Goal: Task Accomplishment & Management: Use online tool/utility

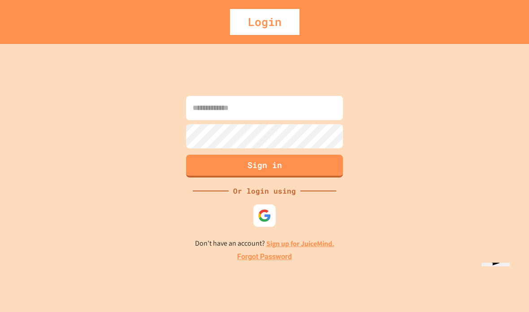
click at [297, 120] on input at bounding box center [264, 108] width 157 height 24
click at [263, 222] on img at bounding box center [264, 215] width 13 height 13
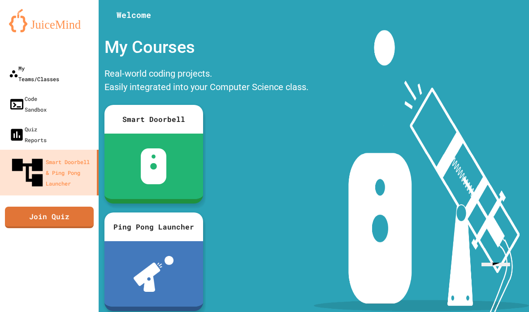
click at [29, 60] on link "My Teams/Classes" at bounding box center [49, 73] width 99 height 30
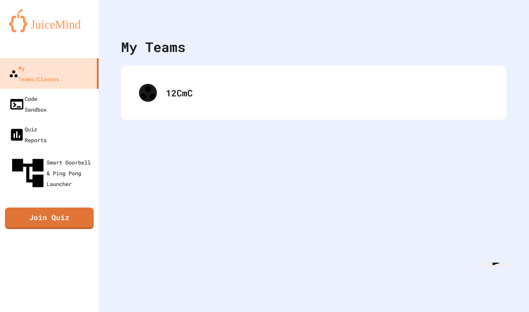
click at [44, 63] on div "My Teams/Classes" at bounding box center [34, 74] width 50 height 22
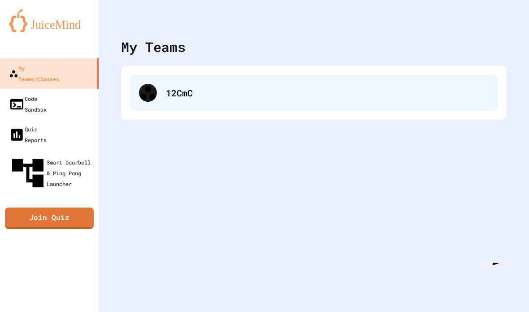
click at [150, 100] on div at bounding box center [148, 93] width 18 height 18
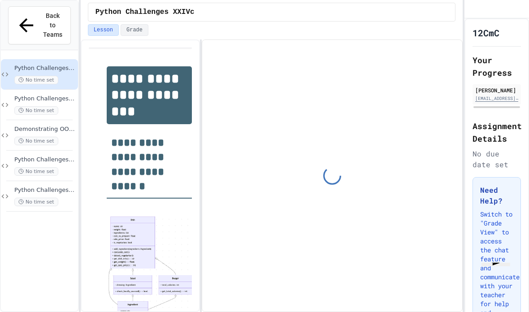
scroll to position [142, 0]
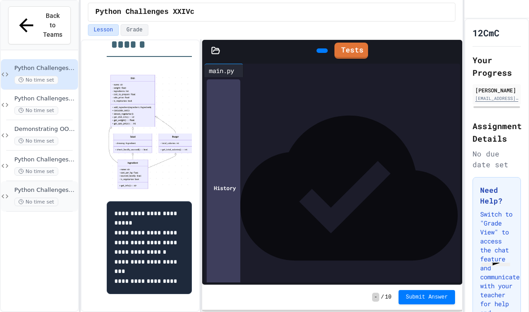
click at [52, 187] on span "Python Challenges VIIc" at bounding box center [45, 191] width 62 height 8
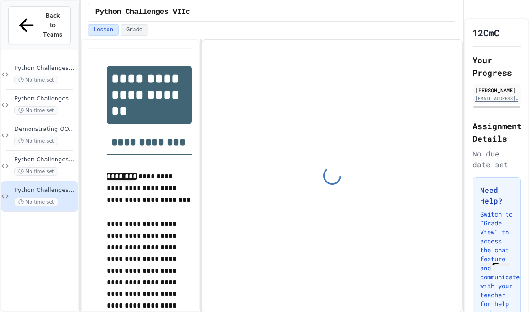
scroll to position [93, 0]
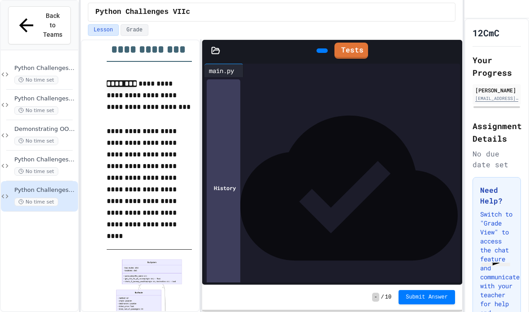
click at [213, 47] on icon at bounding box center [216, 50] width 8 height 6
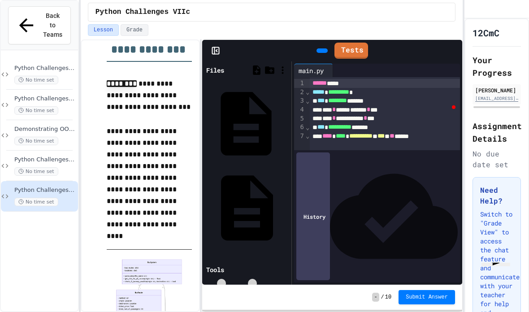
click at [287, 119] on div "[DOMAIN_NAME]" at bounding box center [287, 123] width 0 height 9
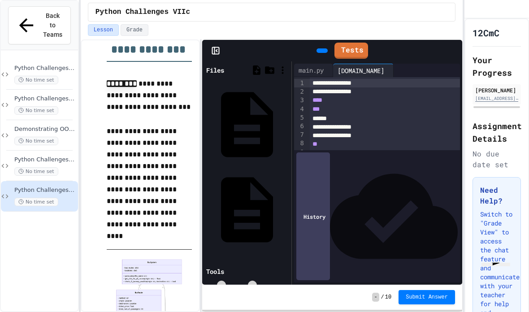
click at [220, 46] on icon at bounding box center [215, 50] width 9 height 9
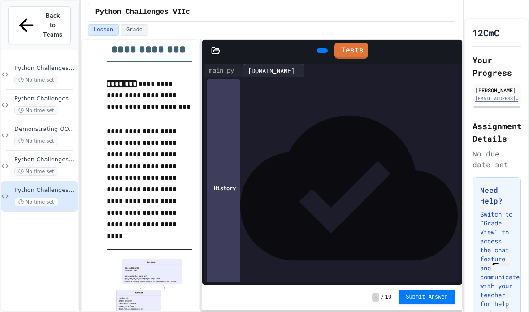
click at [218, 47] on icon at bounding box center [216, 50] width 8 height 6
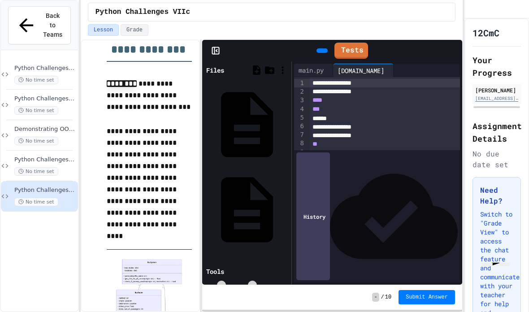
click at [221, 40] on div "Tests" at bounding box center [332, 51] width 260 height 22
click at [212, 46] on icon at bounding box center [215, 50] width 9 height 9
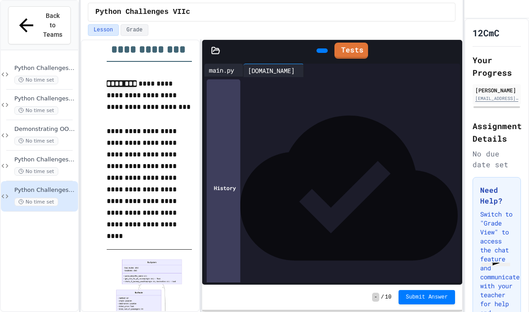
click at [226, 65] on div "main.py" at bounding box center [221, 69] width 34 height 9
click at [248, 282] on div at bounding box center [339, 286] width 239 height 9
click at [452, 126] on link at bounding box center [454, 126] width 4 height 0
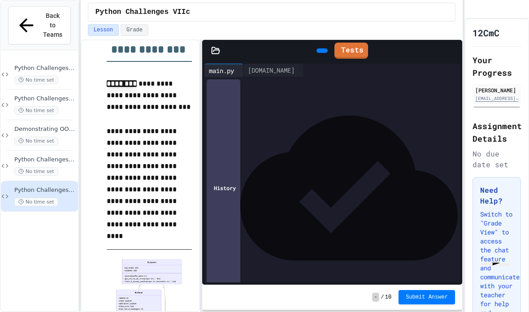
click at [231, 154] on div "*******" at bounding box center [226, 152] width 34 height 21
click at [321, 51] on icon at bounding box center [321, 51] width 0 height 0
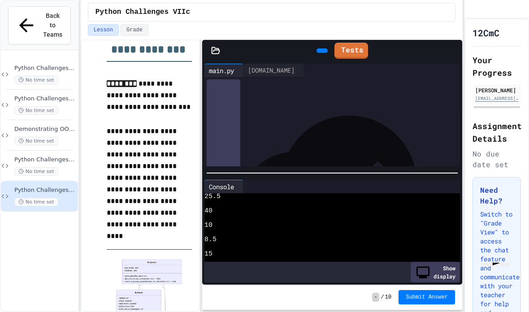
scroll to position [215, 0]
click at [275, 74] on div "[DOMAIN_NAME]" at bounding box center [271, 69] width 56 height 9
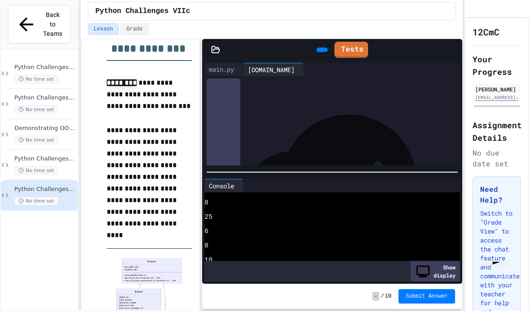
scroll to position [194, 0]
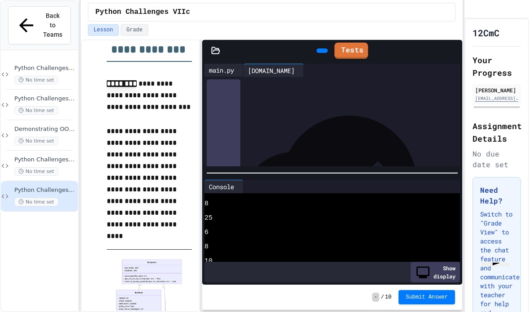
click at [229, 65] on div "main.py" at bounding box center [221, 69] width 34 height 9
click at [243, 180] on div at bounding box center [241, 186] width 4 height 13
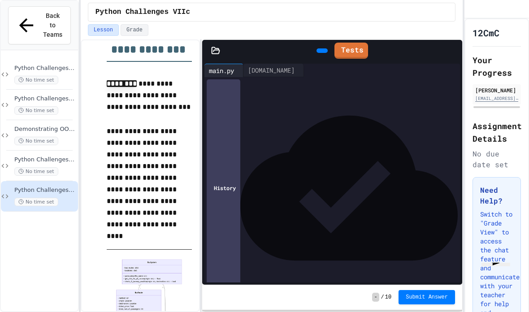
scroll to position [123, 0]
drag, startPoint x: 221, startPoint y: 146, endPoint x: 329, endPoint y: 153, distance: 107.9
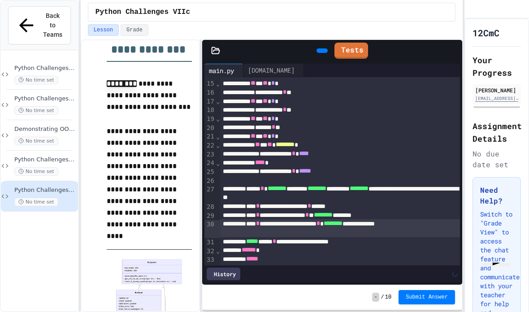
click at [313, 219] on div "**********" at bounding box center [339, 227] width 239 height 17
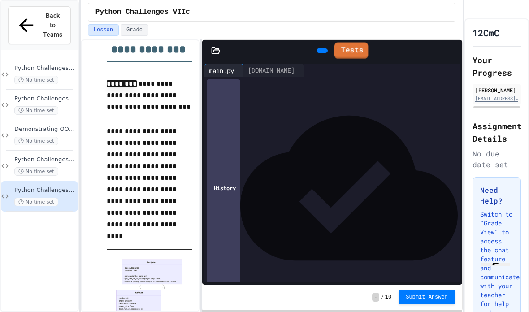
click at [339, 50] on icon at bounding box center [339, 50] width 0 height 0
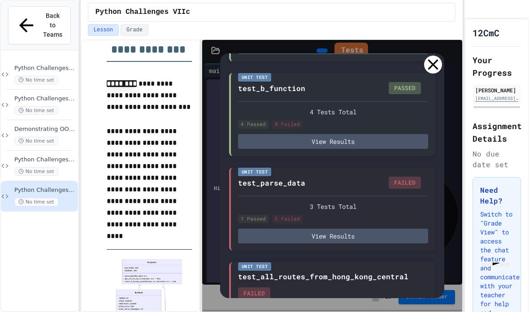
scroll to position [736, 0]
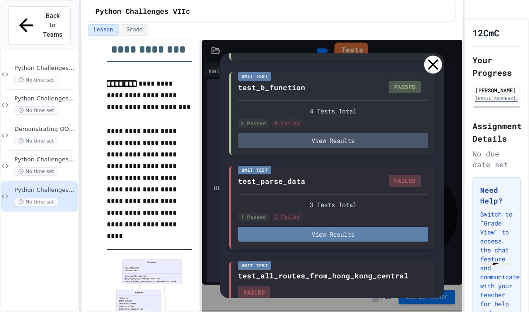
click at [312, 227] on button "View Results" at bounding box center [333, 234] width 190 height 15
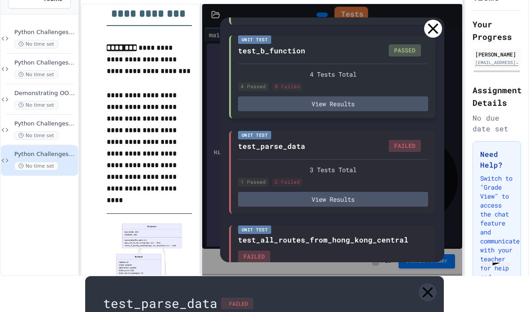
click at [429, 283] on icon at bounding box center [428, 292] width 18 height 18
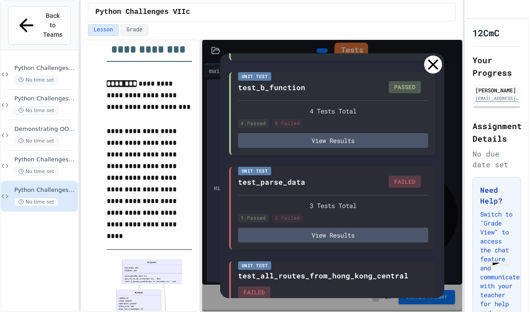
click at [435, 56] on div at bounding box center [433, 65] width 18 height 18
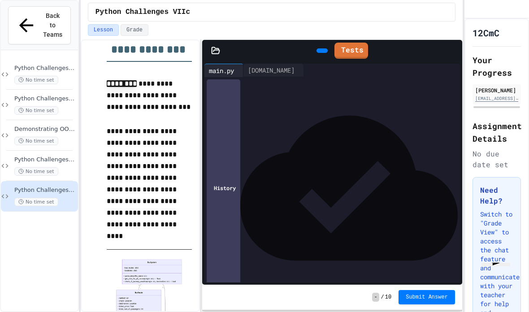
click at [325, 53] on icon at bounding box center [327, 56] width 5 height 6
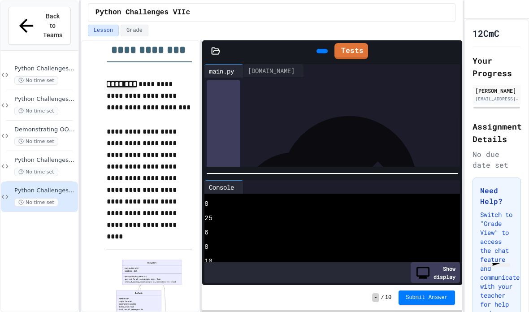
scroll to position [36, 0]
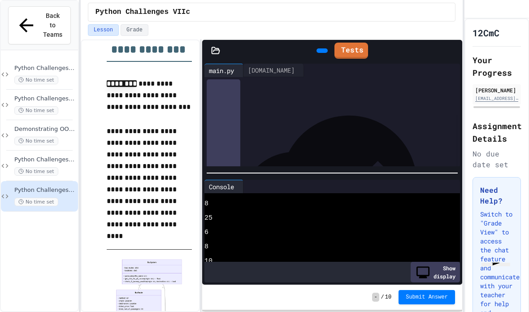
click at [243, 180] on div at bounding box center [241, 186] width 4 height 13
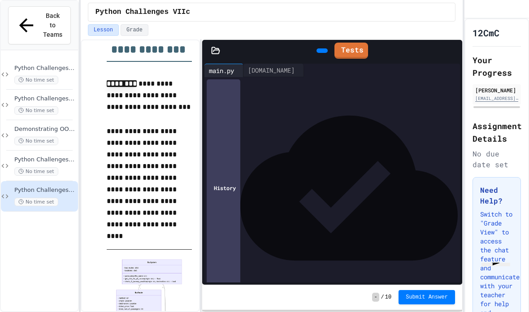
scroll to position [123, 0]
click at [321, 51] on icon at bounding box center [321, 51] width 0 height 0
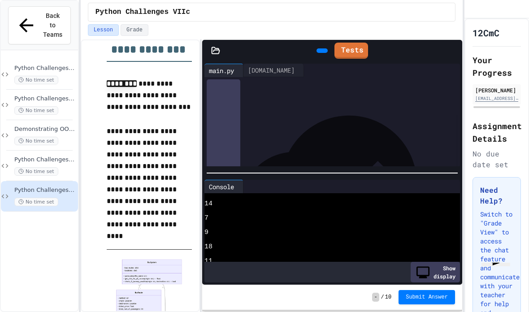
scroll to position [474, 0]
click at [241, 187] on icon at bounding box center [241, 187] width 0 height 0
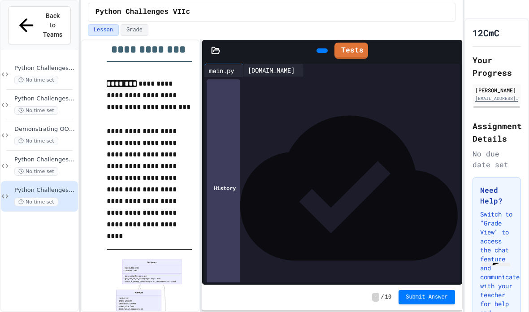
click at [274, 65] on div "[DOMAIN_NAME]" at bounding box center [271, 69] width 56 height 9
click at [224, 65] on div "main.py" at bounding box center [221, 69] width 34 height 9
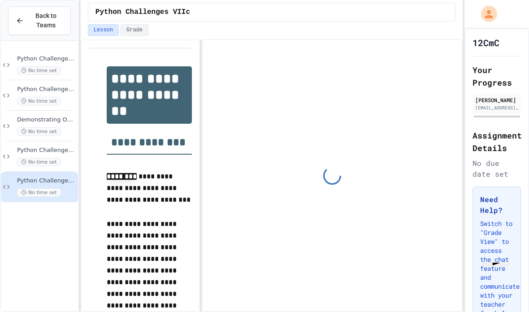
scroll to position [93, 0]
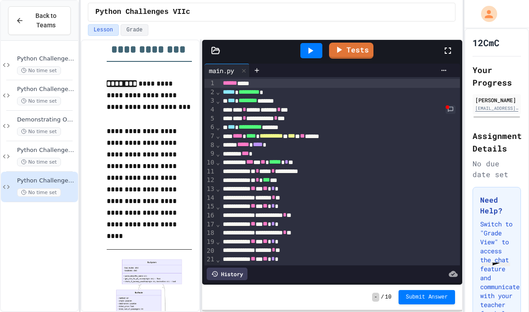
click at [307, 45] on icon at bounding box center [310, 50] width 11 height 11
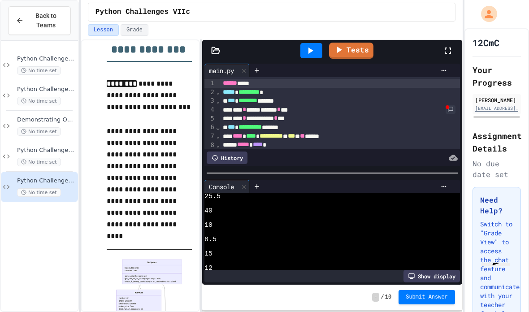
scroll to position [0, 0]
click at [219, 47] on icon at bounding box center [216, 50] width 8 height 6
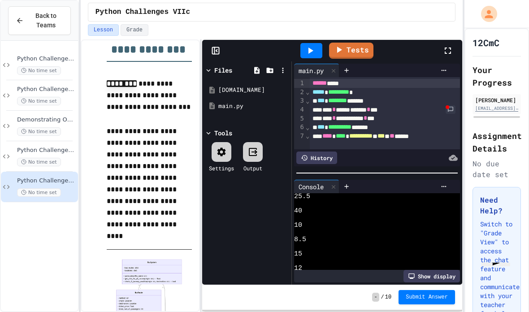
scroll to position [0, 0]
click at [246, 82] on div "[DOMAIN_NAME]" at bounding box center [246, 90] width 85 height 16
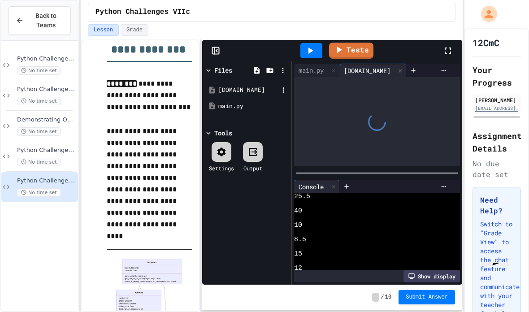
click at [243, 86] on div "[DOMAIN_NAME]" at bounding box center [248, 90] width 60 height 9
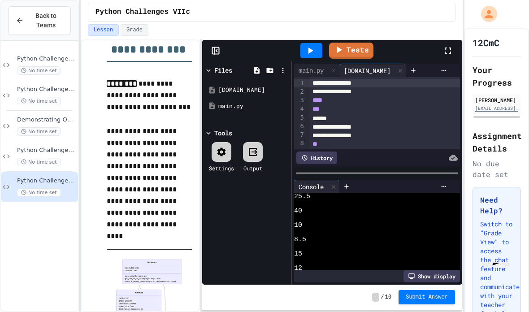
click at [216, 46] on icon at bounding box center [215, 50] width 9 height 9
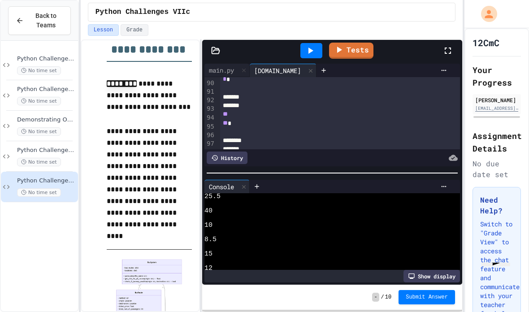
scroll to position [768, 0]
click at [234, 128] on div at bounding box center [339, 132] width 239 height 9
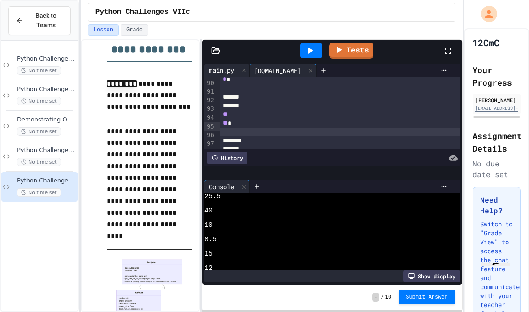
click at [227, 65] on div "main.py" at bounding box center [221, 69] width 34 height 9
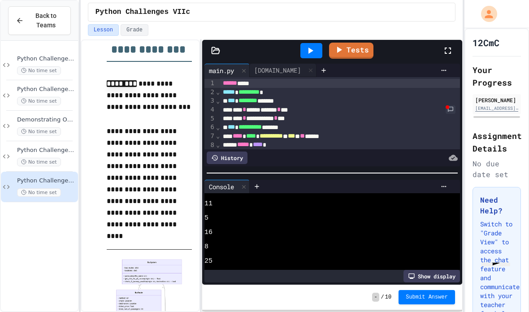
scroll to position [185, 0]
click at [249, 180] on div at bounding box center [244, 186] width 11 height 13
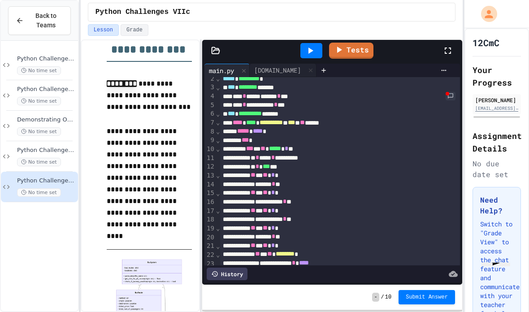
scroll to position [14, 0]
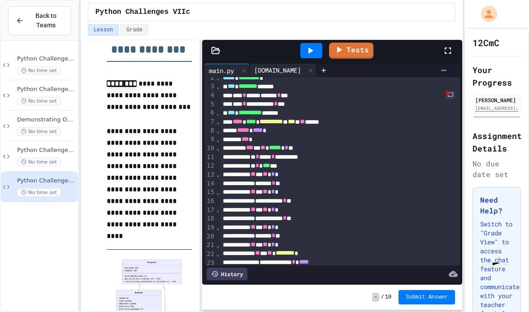
click at [265, 65] on div "[DOMAIN_NAME]" at bounding box center [278, 69] width 56 height 9
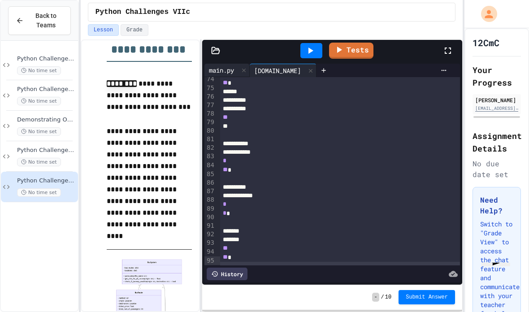
click at [230, 65] on div "main.py" at bounding box center [221, 69] width 34 height 9
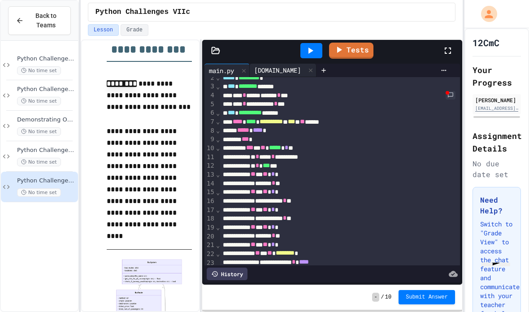
click at [274, 65] on div "[DOMAIN_NAME]" at bounding box center [278, 69] width 56 height 9
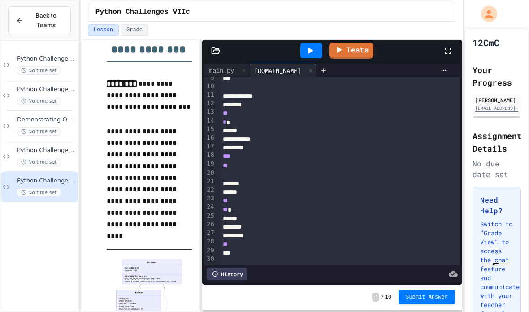
scroll to position [78, 0]
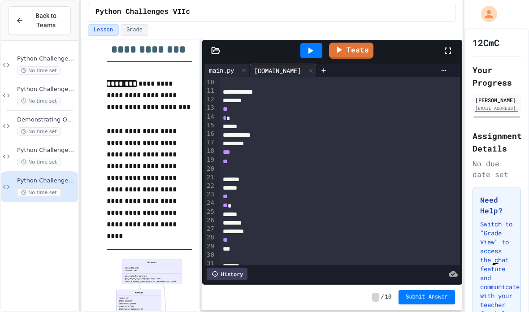
click at [226, 65] on div "main.py" at bounding box center [221, 69] width 34 height 9
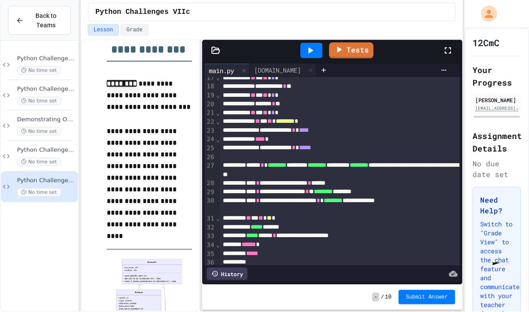
scroll to position [36, 0]
